Goal: Navigation & Orientation: Find specific page/section

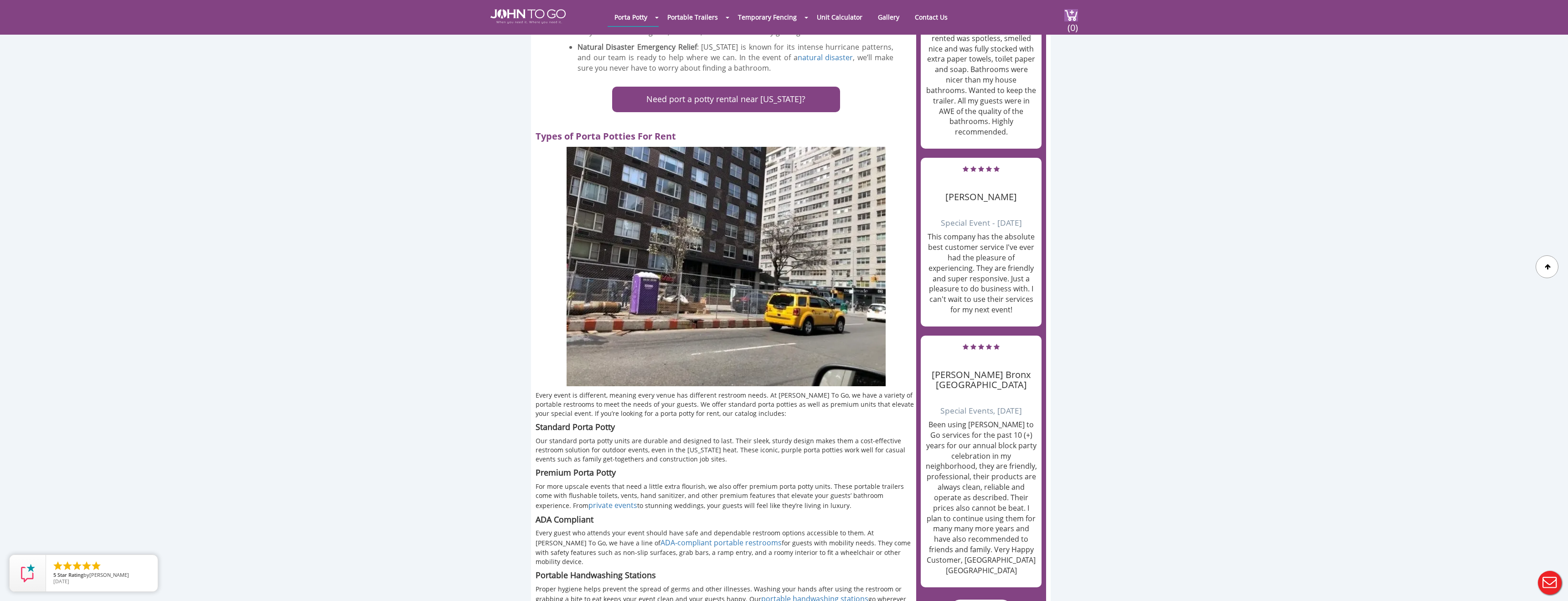
scroll to position [796, 0]
